Goal: Task Accomplishment & Management: Use online tool/utility

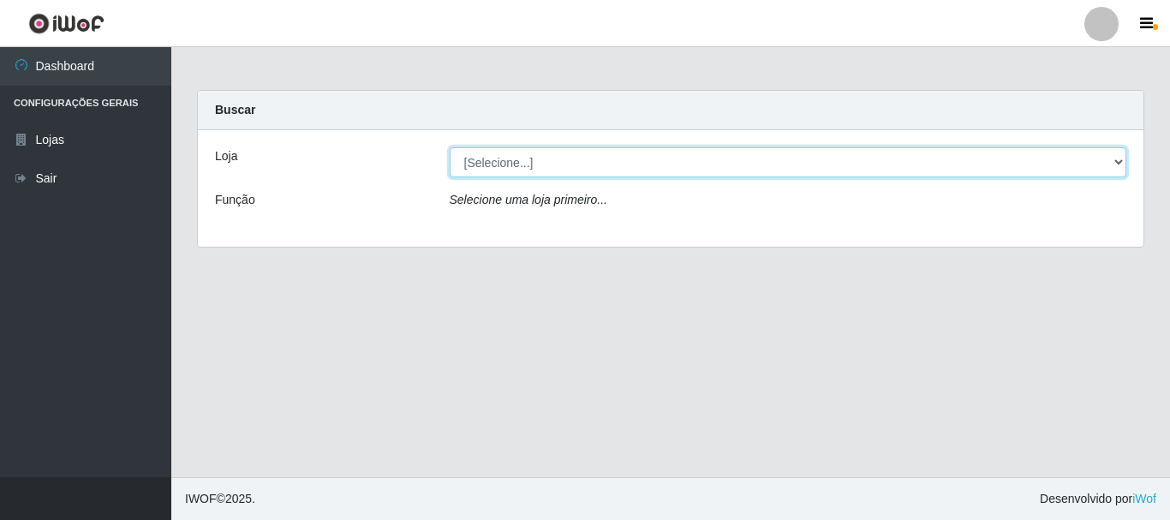
drag, startPoint x: 1119, startPoint y: 154, endPoint x: 1060, endPoint y: 143, distance: 60.1
click at [1119, 154] on select "[Selecione...] [GEOGRAPHIC_DATA] [GEOGRAPHIC_DATA]" at bounding box center [787, 162] width 677 height 30
select select "64"
click at [449, 147] on select "[Selecione...] [GEOGRAPHIC_DATA] [GEOGRAPHIC_DATA]" at bounding box center [787, 162] width 677 height 30
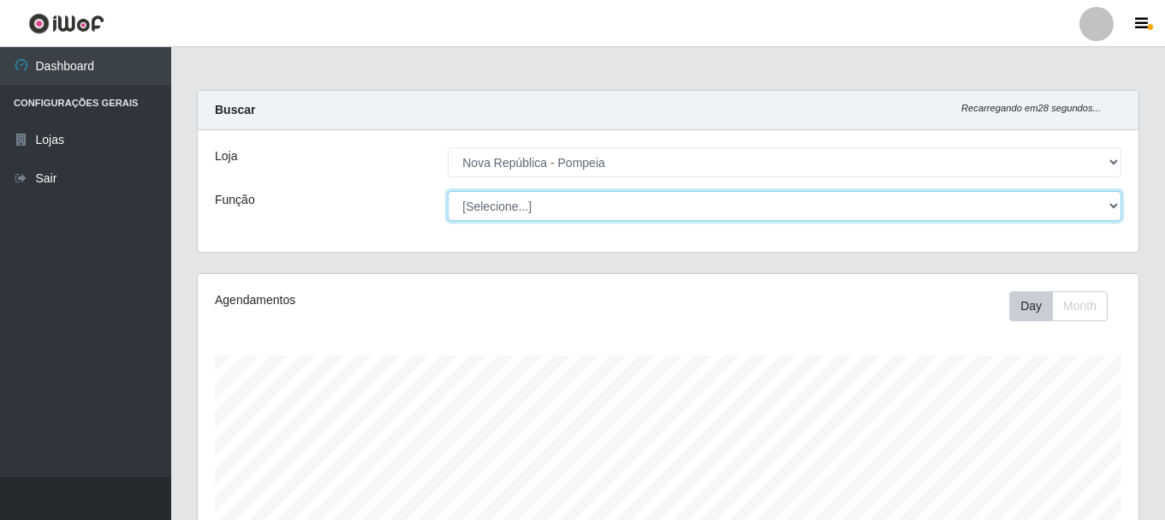
click at [1110, 199] on select "[Selecione...] Balconista Operador de Caixa Recepcionista Repositor" at bounding box center [785, 206] width 674 height 30
select select "22"
click at [448, 191] on select "[Selecione...] Balconista Operador de Caixa Recepcionista Repositor" at bounding box center [785, 206] width 674 height 30
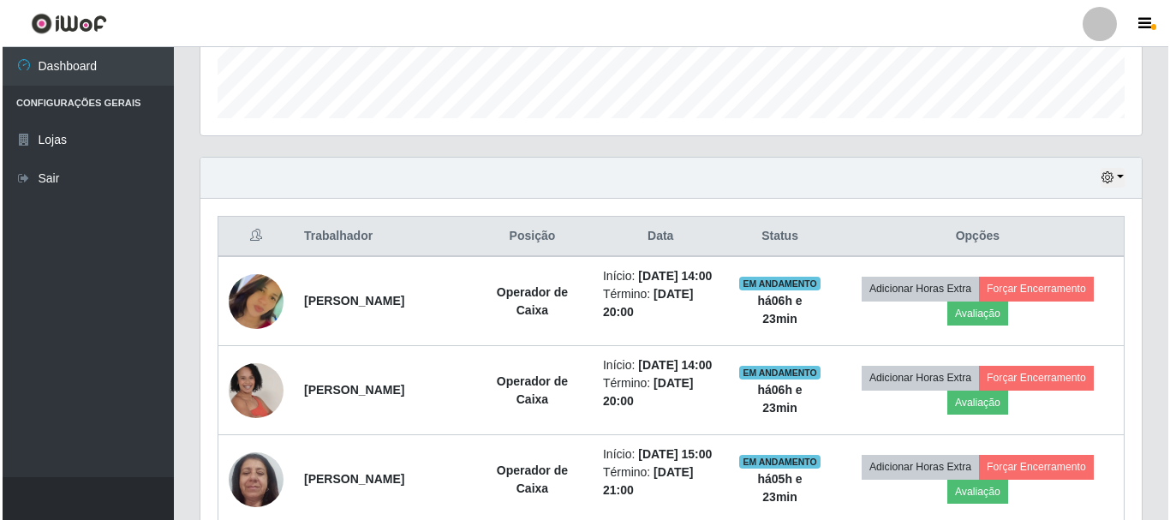
scroll to position [523, 0]
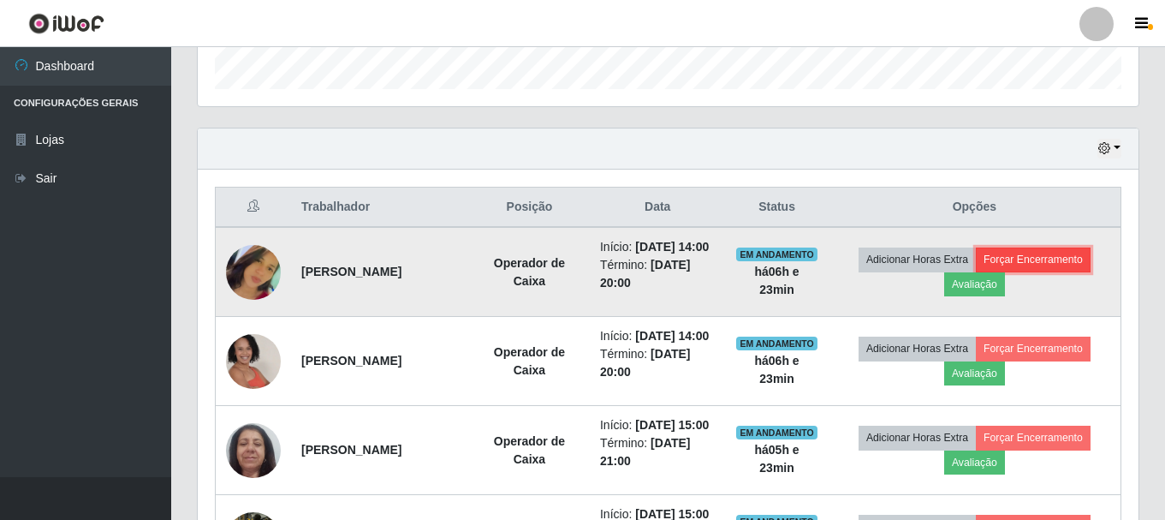
click at [1077, 269] on button "Forçar Encerramento" at bounding box center [1033, 259] width 115 height 24
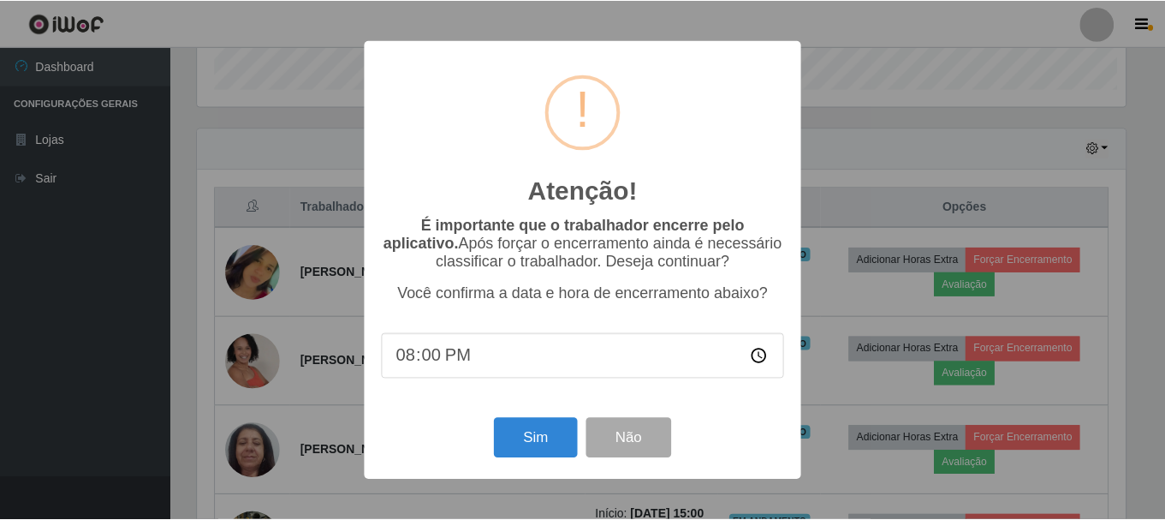
scroll to position [355, 932]
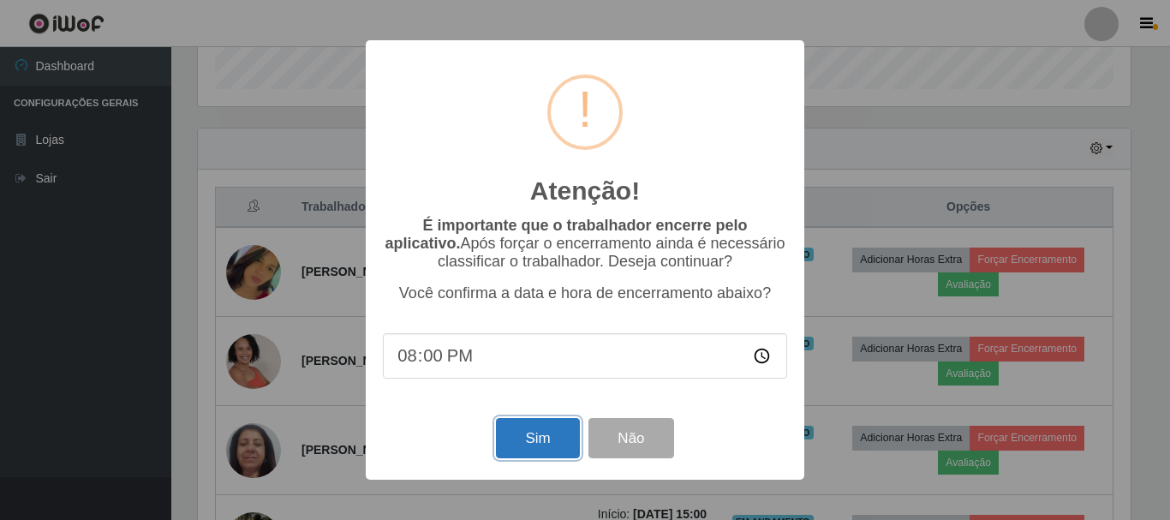
click at [537, 437] on button "Sim" at bounding box center [537, 438] width 83 height 40
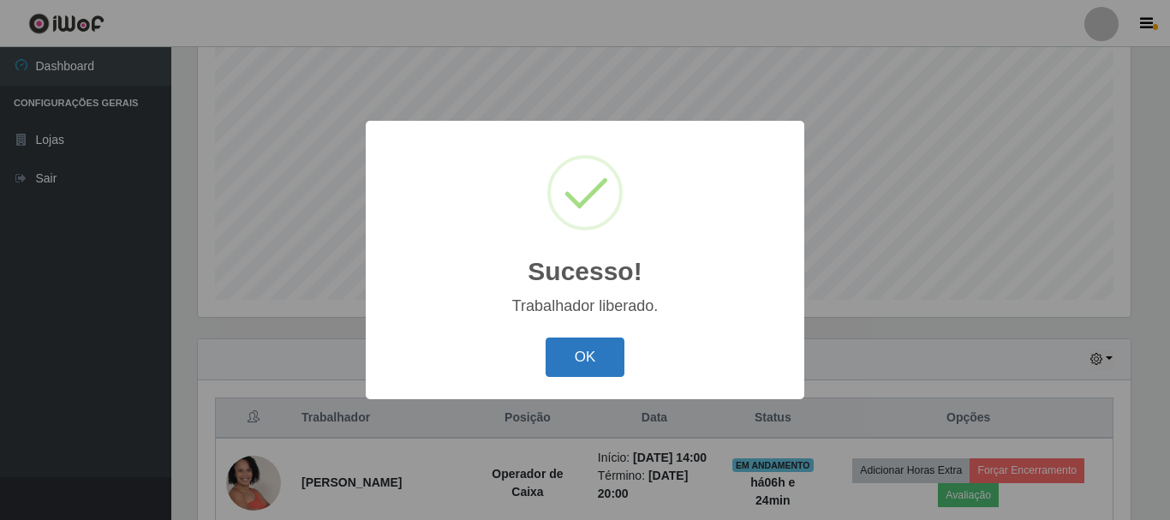
click at [606, 355] on button "OK" at bounding box center [585, 357] width 80 height 40
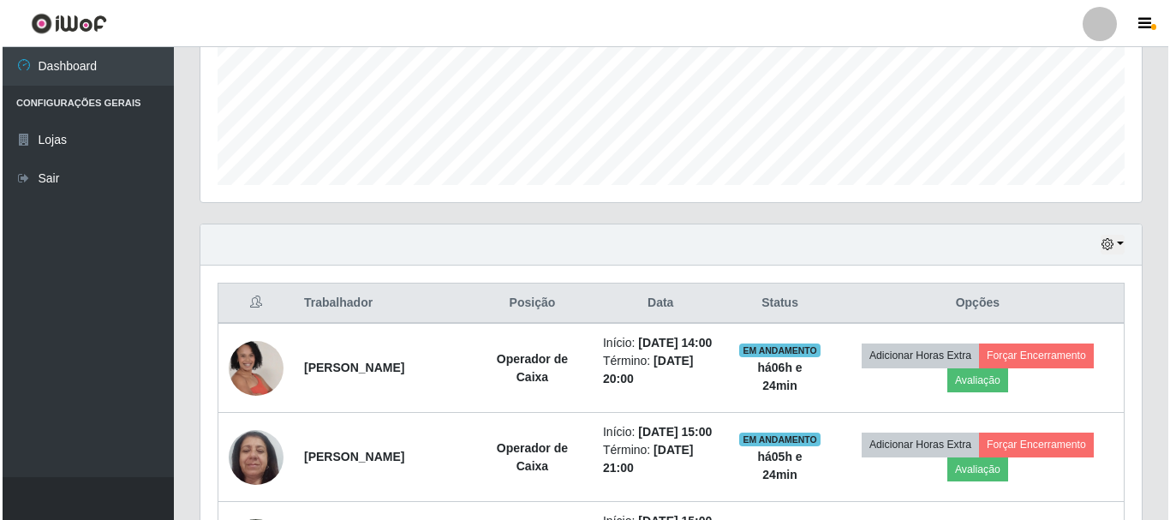
scroll to position [650, 0]
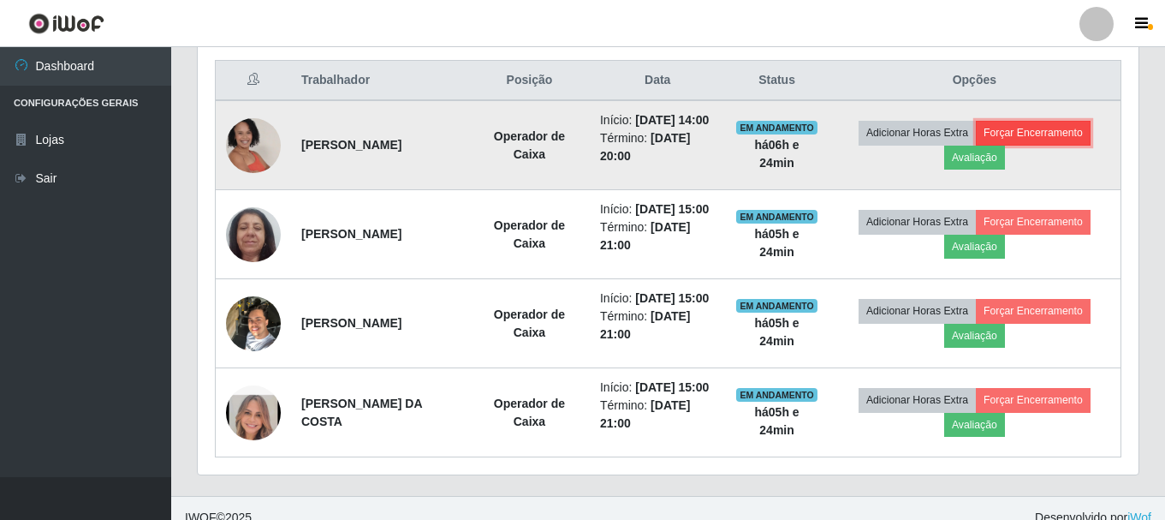
click at [1072, 141] on button "Forçar Encerramento" at bounding box center [1033, 133] width 115 height 24
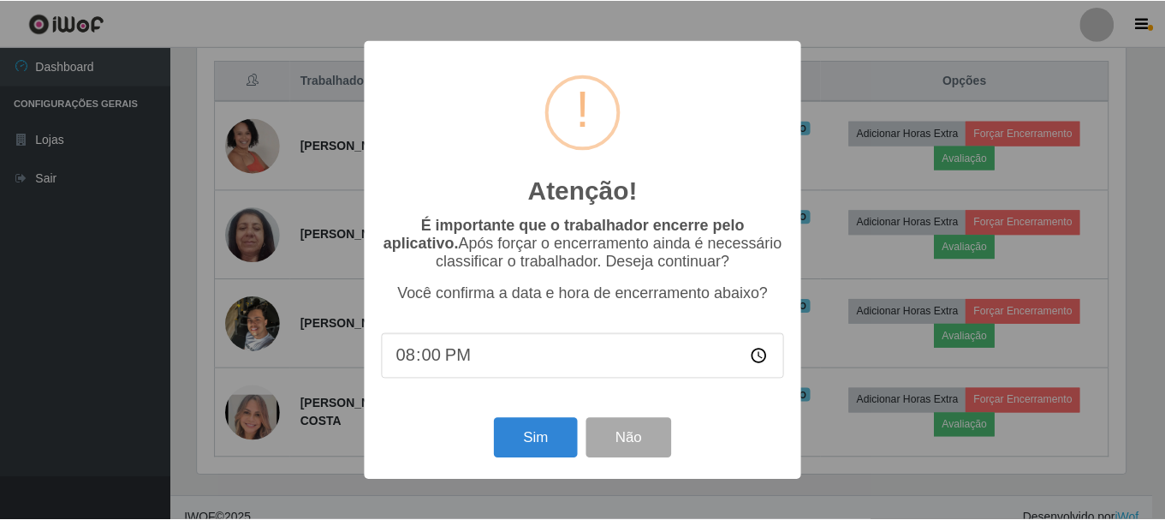
scroll to position [355, 932]
click at [545, 439] on button "Sim" at bounding box center [537, 438] width 83 height 40
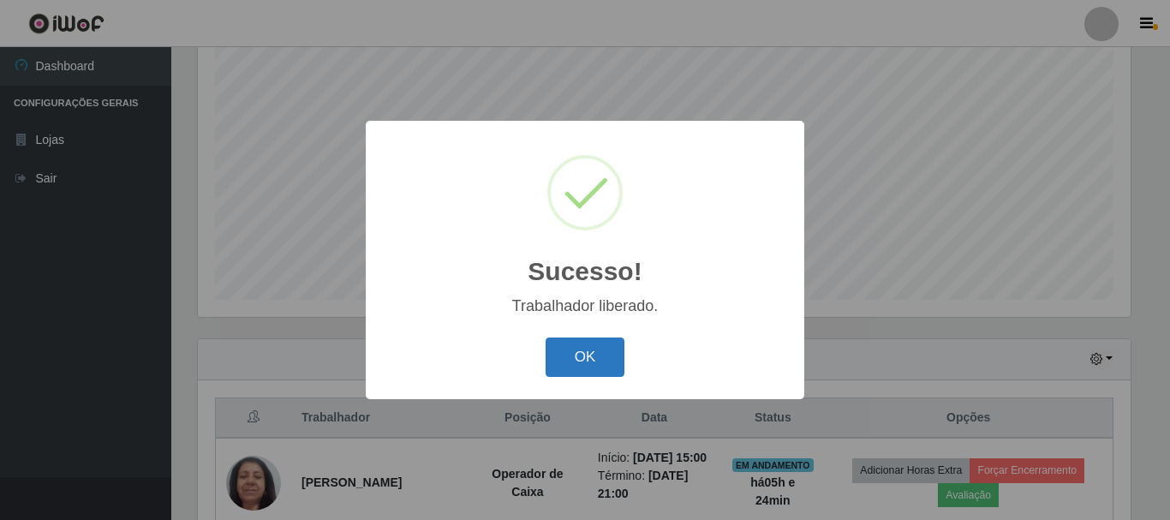
click at [613, 352] on button "OK" at bounding box center [585, 357] width 80 height 40
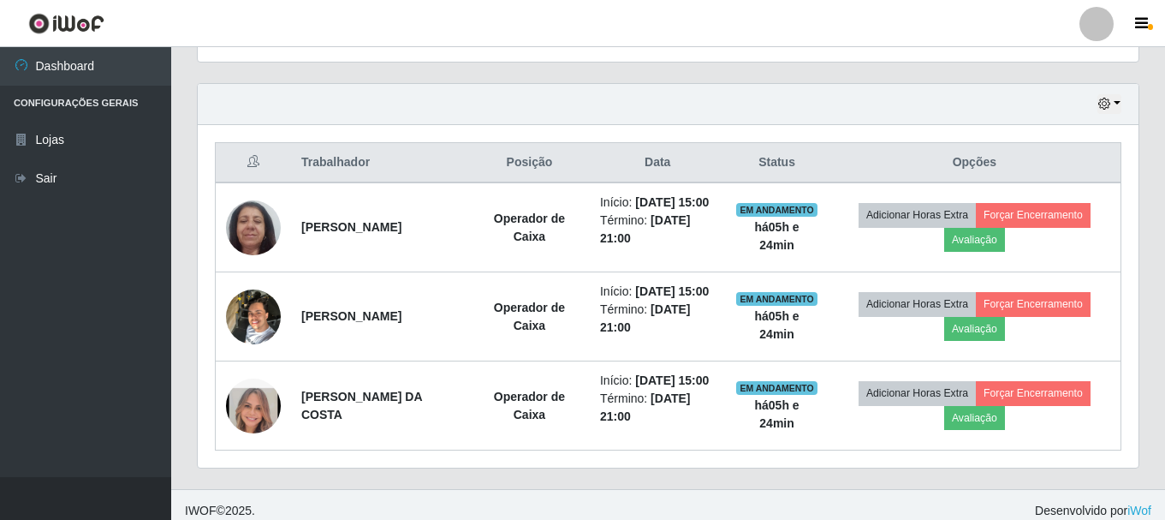
scroll to position [634, 0]
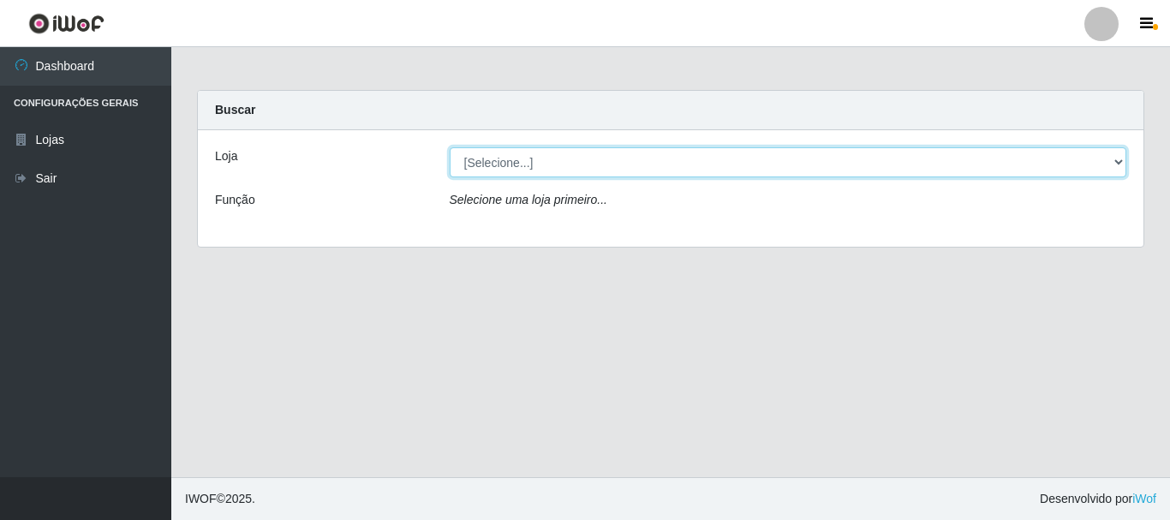
click at [654, 170] on select "[Selecione...] [GEOGRAPHIC_DATA] [GEOGRAPHIC_DATA]" at bounding box center [787, 162] width 677 height 30
select select "64"
click at [449, 147] on select "[Selecione...] [GEOGRAPHIC_DATA] [GEOGRAPHIC_DATA]" at bounding box center [787, 162] width 677 height 30
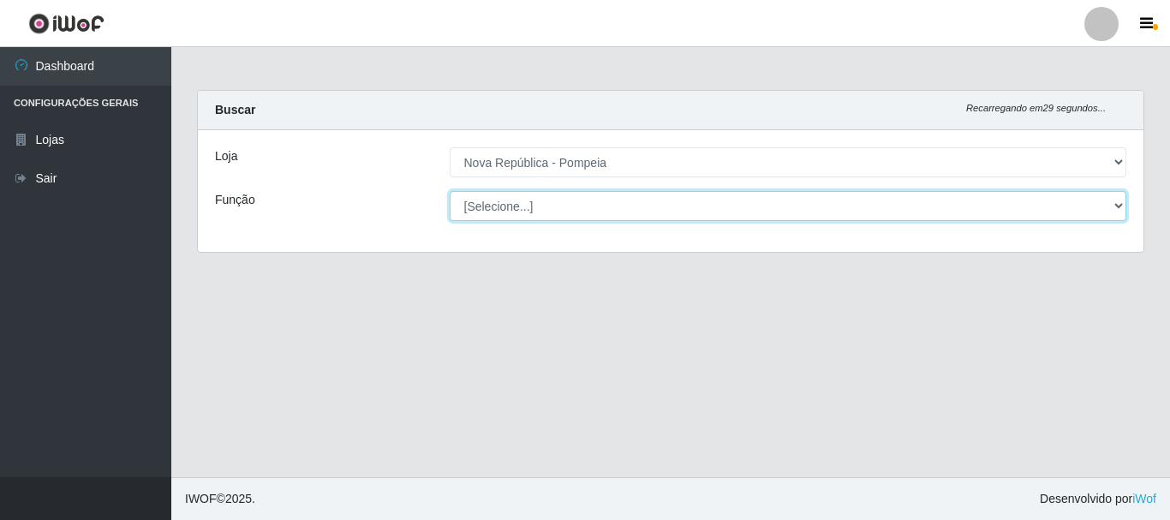
click at [610, 210] on select "[Selecione...] Balconista Operador de Caixa Recepcionista Repositor" at bounding box center [787, 206] width 677 height 30
select select "22"
click at [449, 191] on select "[Selecione...] Balconista Operador de Caixa Recepcionista Repositor" at bounding box center [787, 206] width 677 height 30
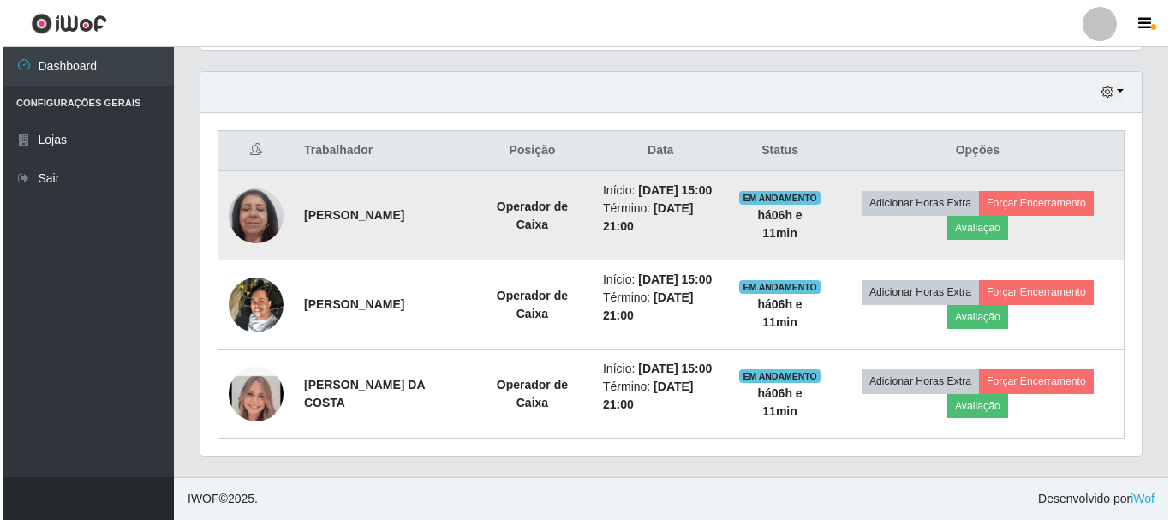
scroll to position [634, 0]
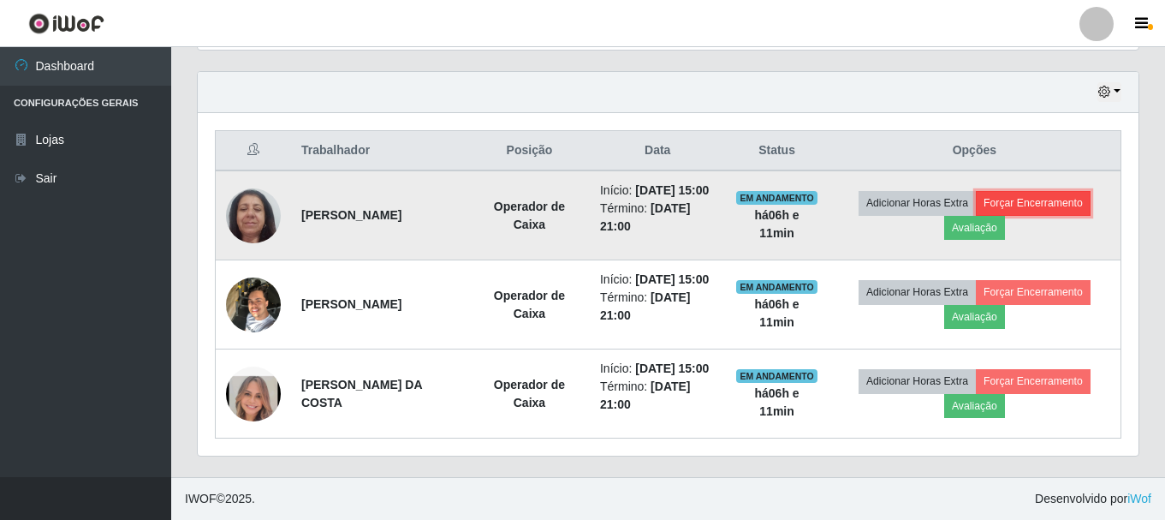
click at [1039, 191] on button "Forçar Encerramento" at bounding box center [1033, 203] width 115 height 24
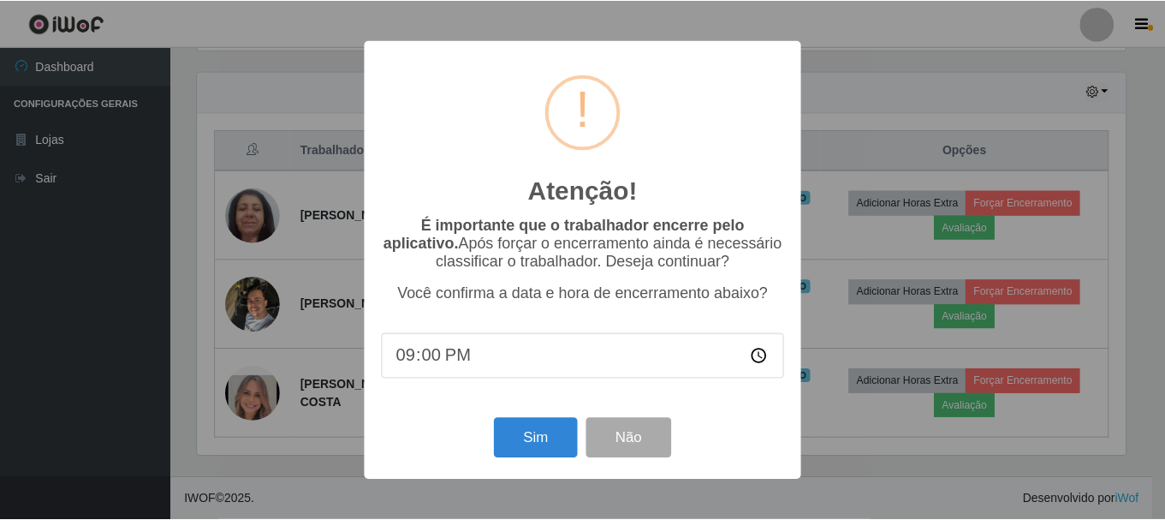
scroll to position [355, 932]
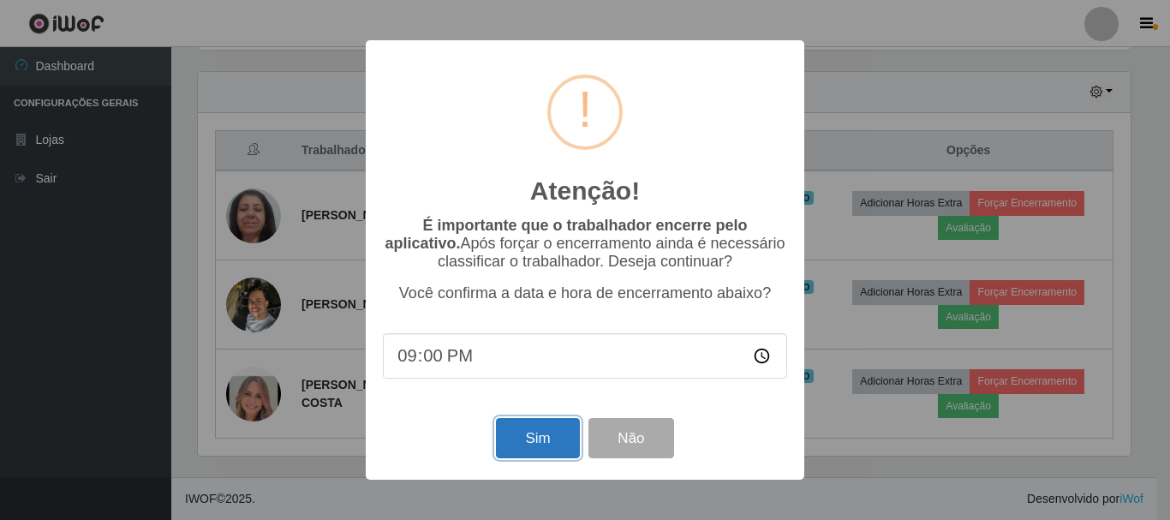
click at [532, 430] on button "Sim" at bounding box center [537, 438] width 83 height 40
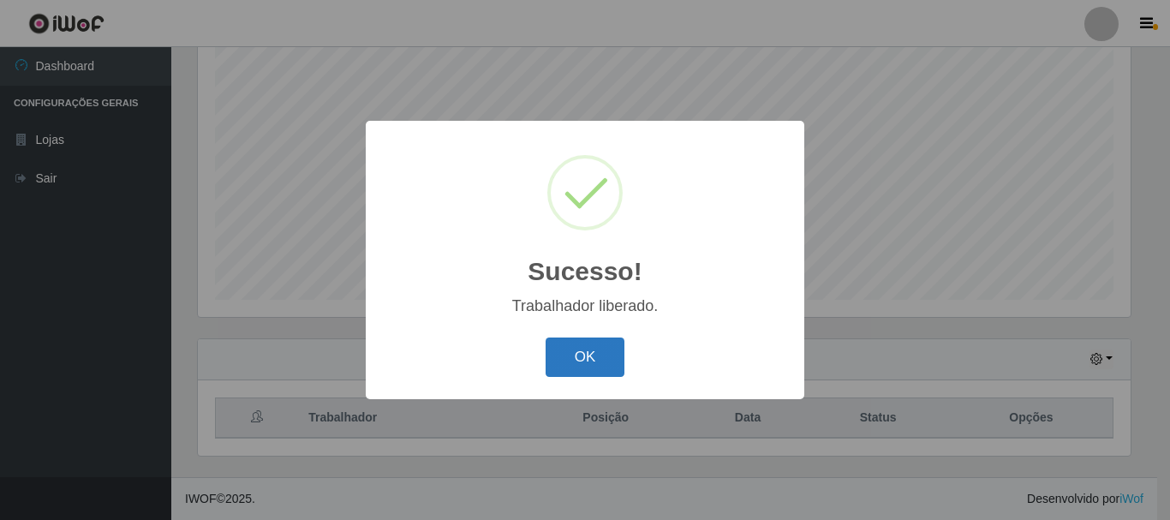
click at [577, 361] on button "OK" at bounding box center [585, 357] width 80 height 40
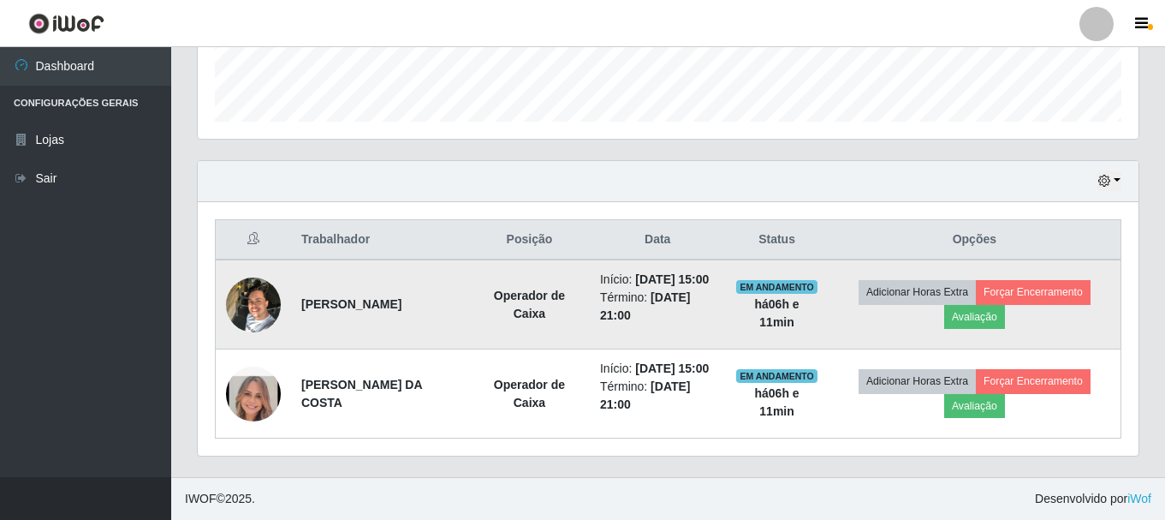
scroll to position [527, 0]
click at [1045, 280] on button "Forçar Encerramento" at bounding box center [1033, 292] width 115 height 24
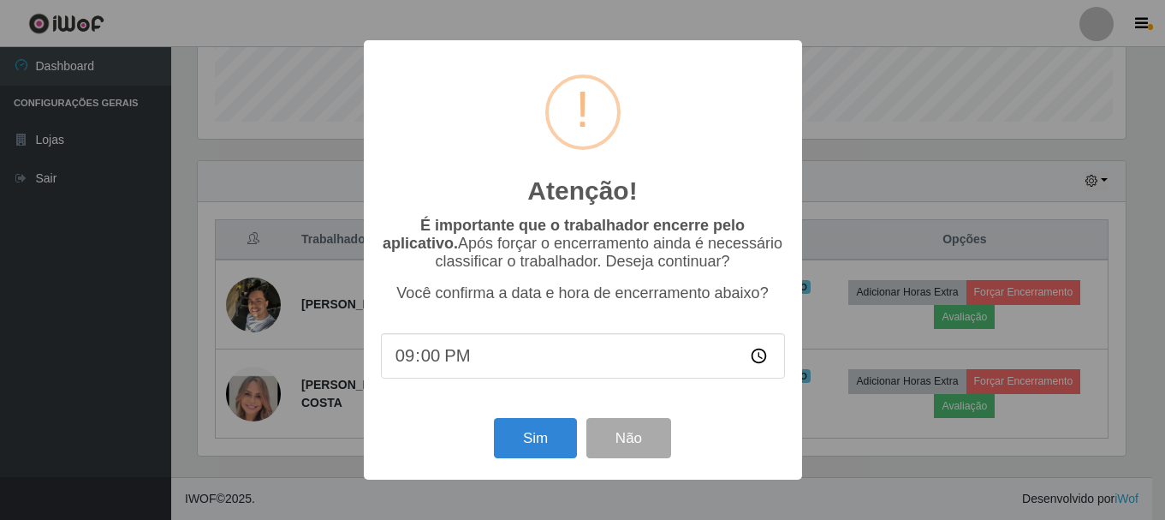
scroll to position [355, 932]
click at [526, 444] on button "Sim" at bounding box center [537, 438] width 83 height 40
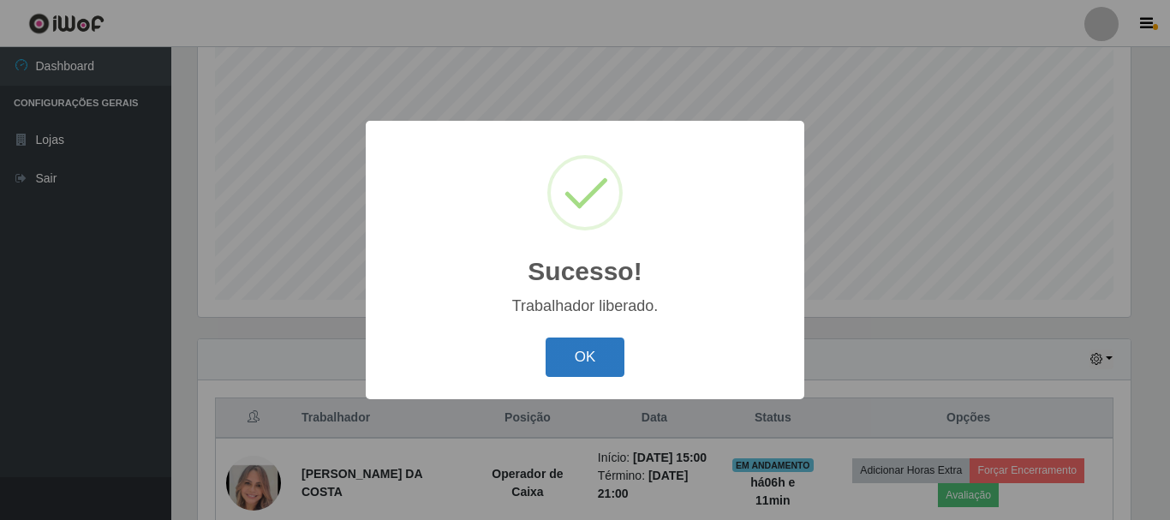
click at [590, 356] on button "OK" at bounding box center [585, 357] width 80 height 40
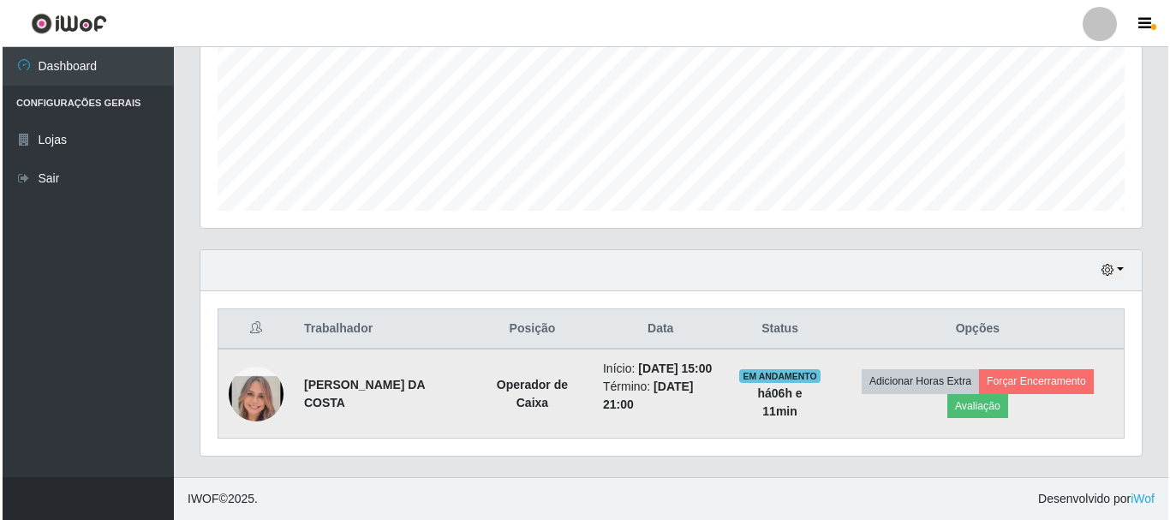
scroll to position [420, 0]
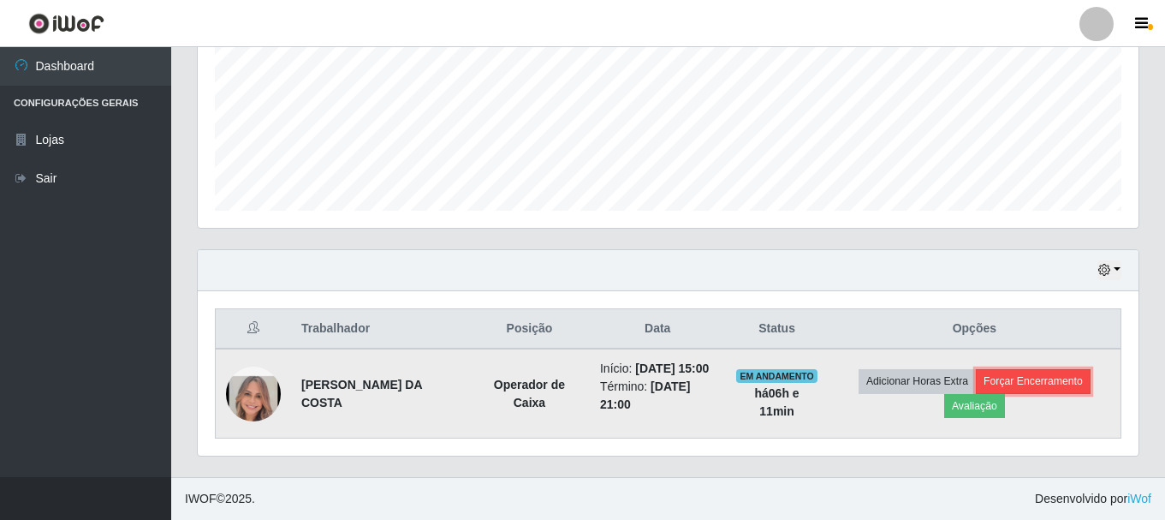
click at [1057, 374] on button "Forçar Encerramento" at bounding box center [1033, 381] width 115 height 24
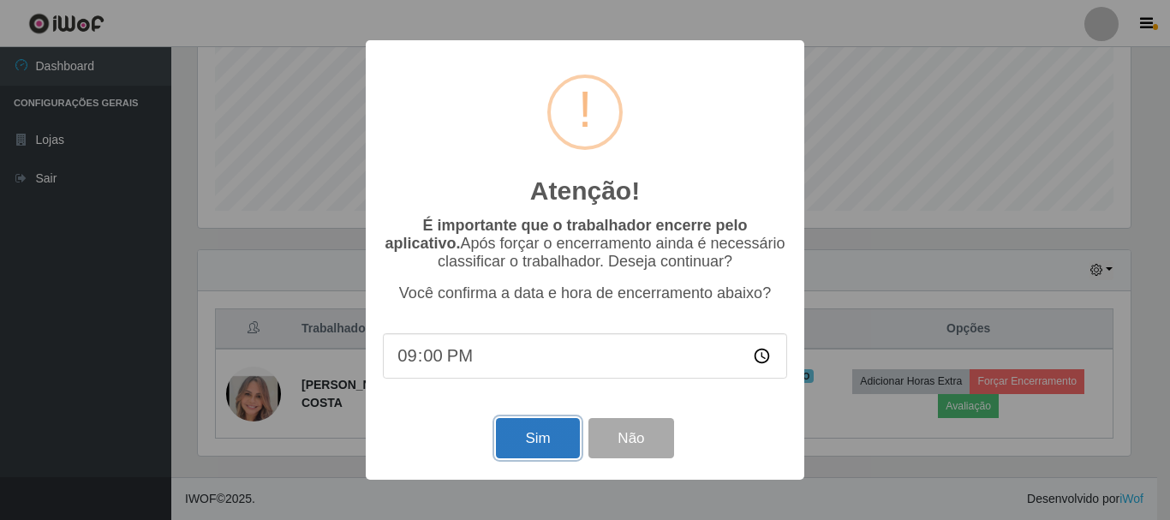
click at [516, 438] on button "Sim" at bounding box center [537, 438] width 83 height 40
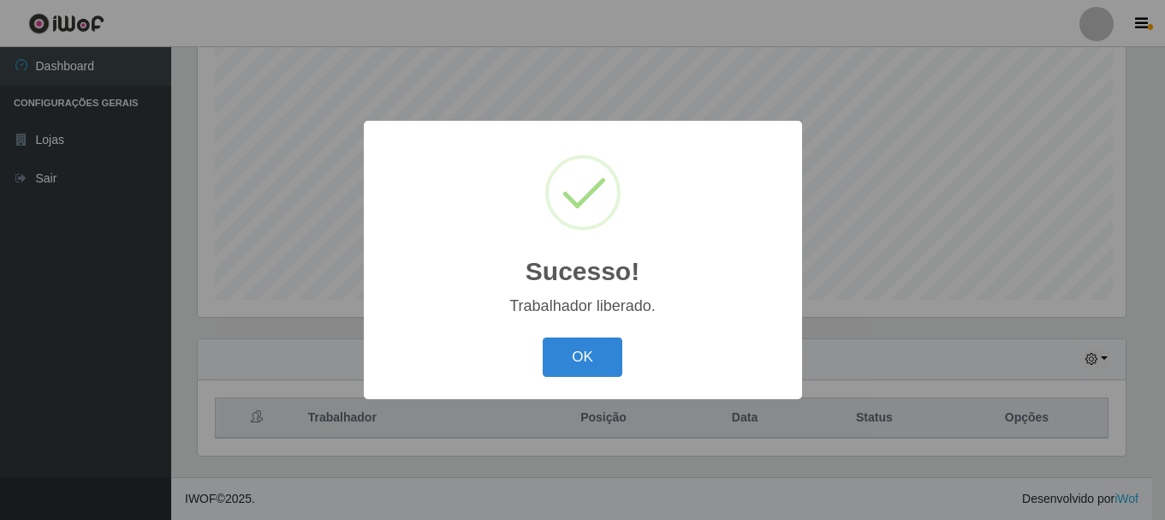
scroll to position [0, 0]
drag, startPoint x: 575, startPoint y: 347, endPoint x: 613, endPoint y: 347, distance: 37.7
click at [575, 347] on button "OK" at bounding box center [585, 357] width 80 height 40
